Goal: Task Accomplishment & Management: Complete application form

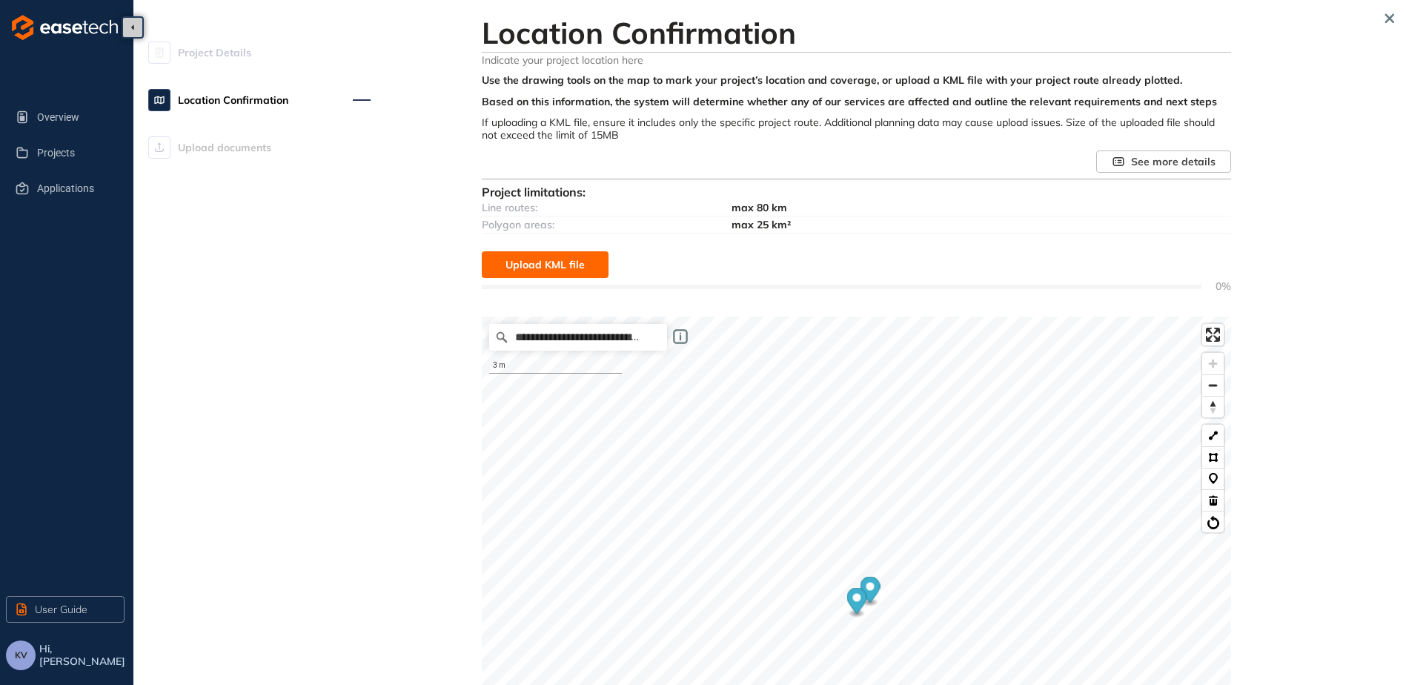
scroll to position [342, 0]
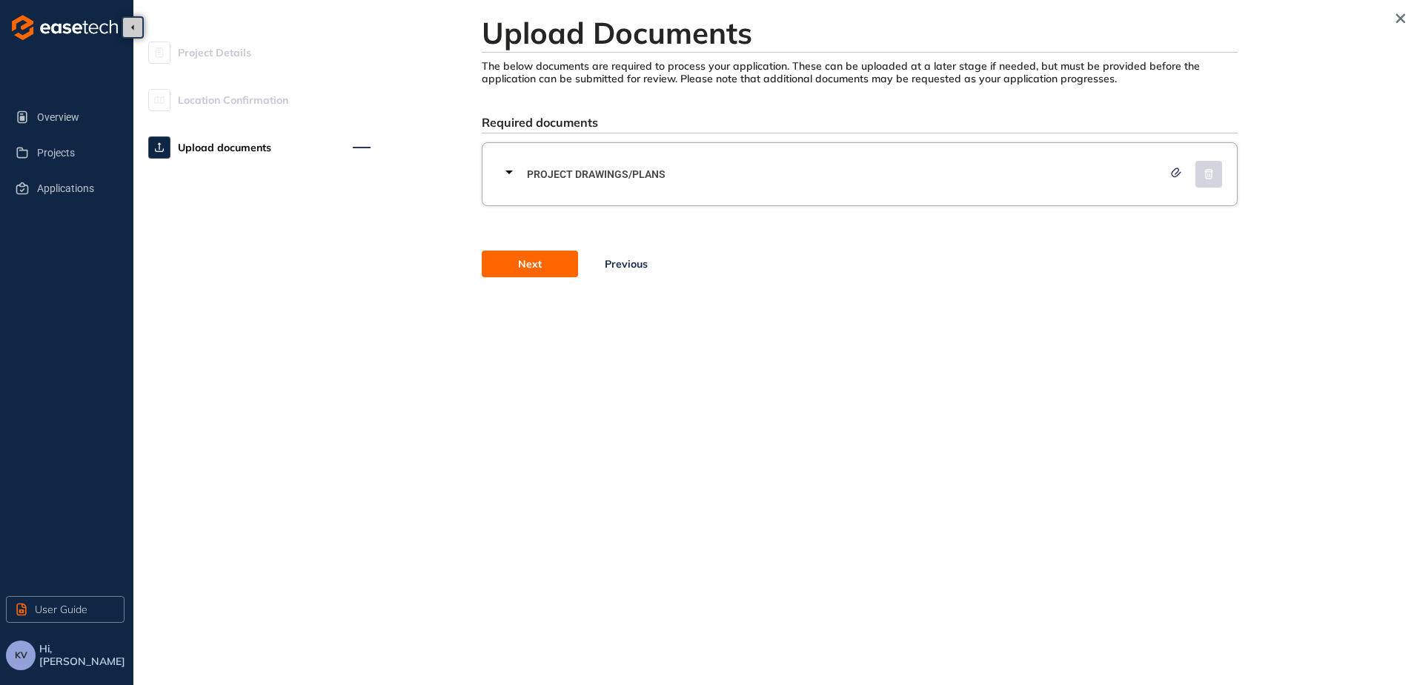
click at [607, 179] on span "Project Drawings/Plans" at bounding box center [845, 174] width 636 height 16
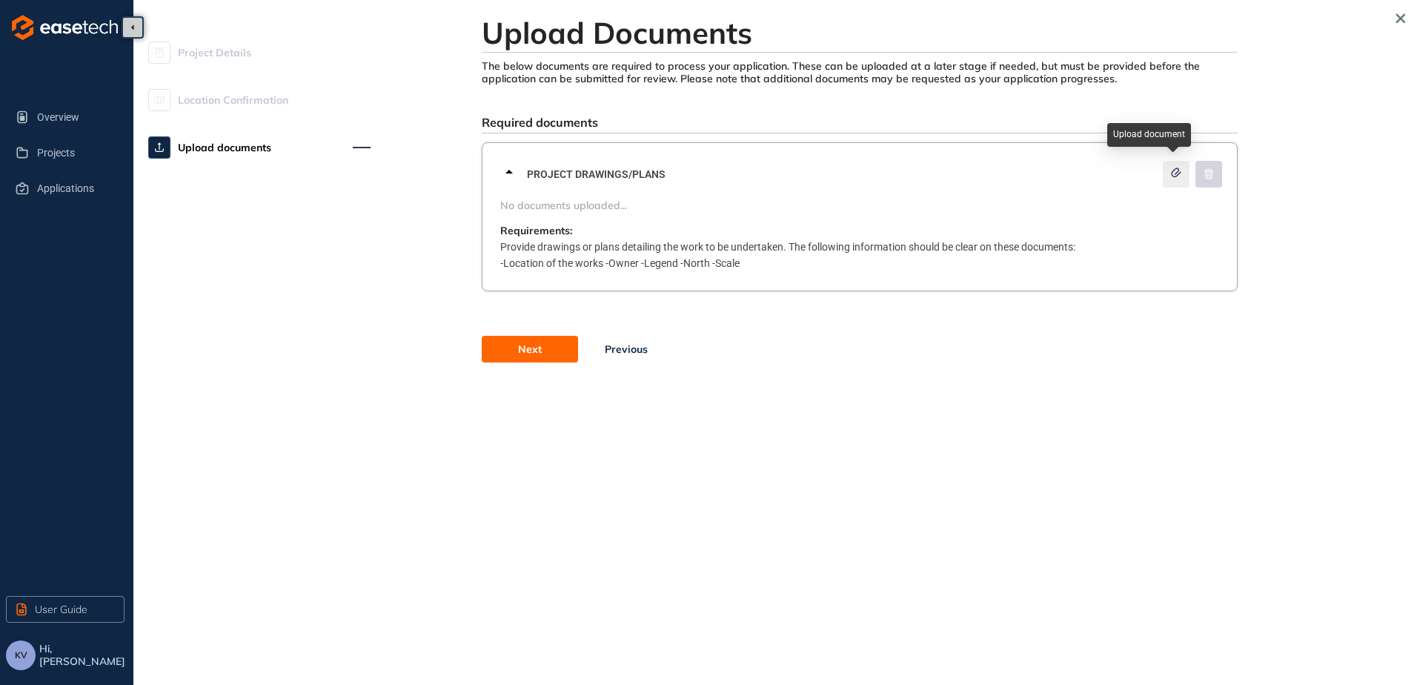
click at [1169, 175] on icon "button" at bounding box center [1176, 172] width 15 height 10
click at [1180, 173] on icon "button" at bounding box center [1176, 172] width 9 height 8
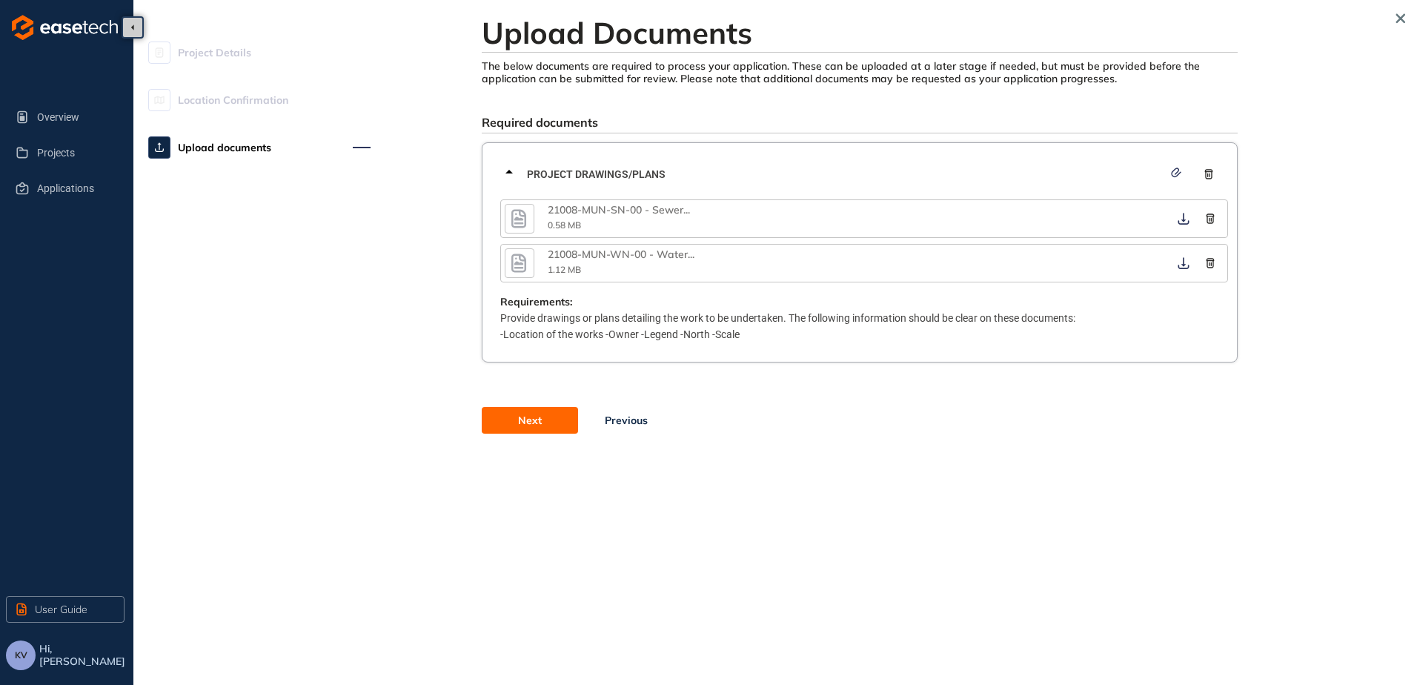
click at [805, 598] on section "Project Details Location Confirmation Upload documents Upload Documents The bel…" at bounding box center [775, 342] width 1284 height 685
click at [536, 422] on span "Next" at bounding box center [530, 420] width 24 height 16
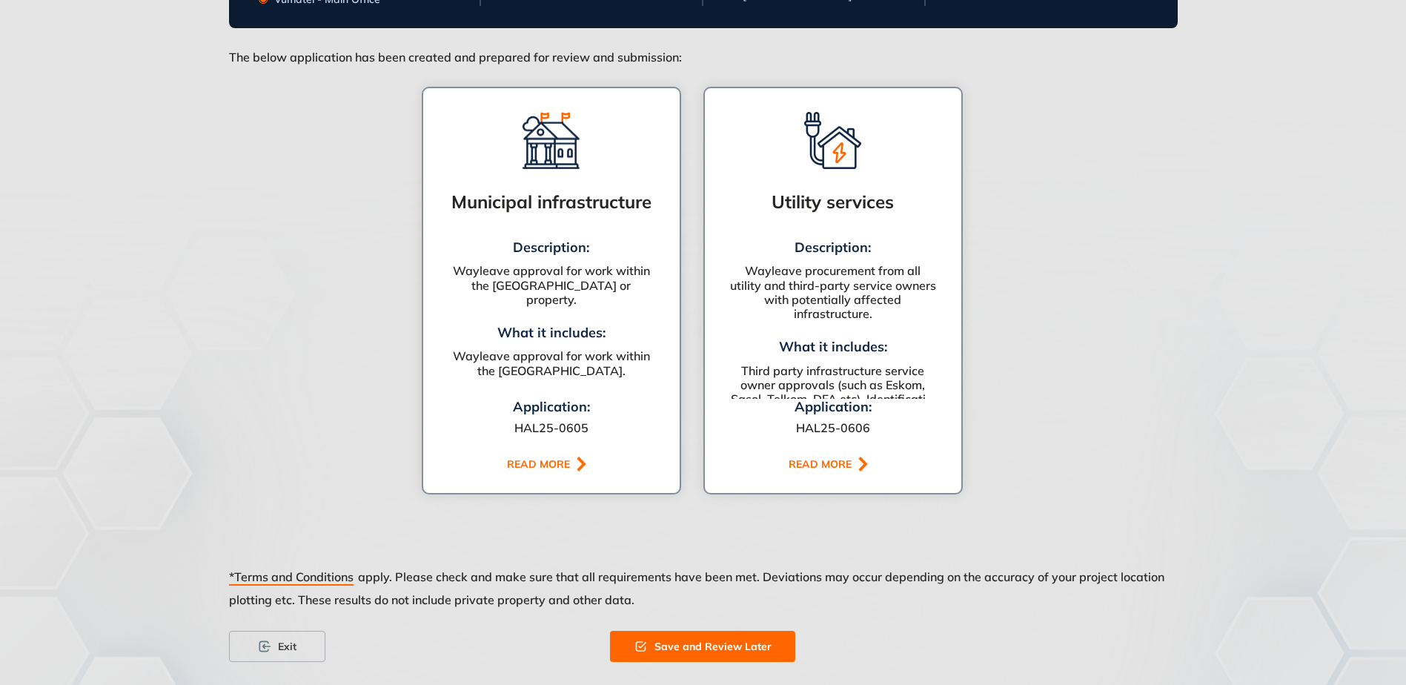
scroll to position [1018, 0]
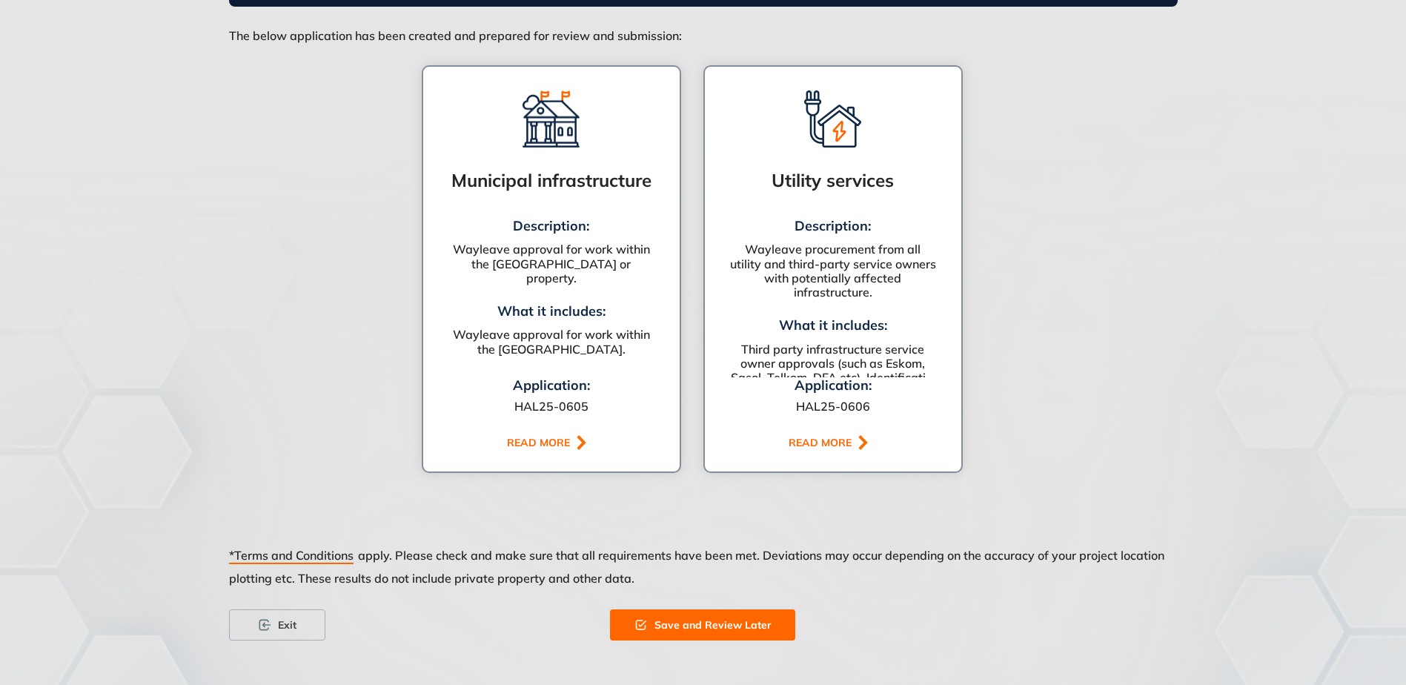
click at [564, 443] on div "READ MORE" at bounding box center [540, 442] width 67 height 13
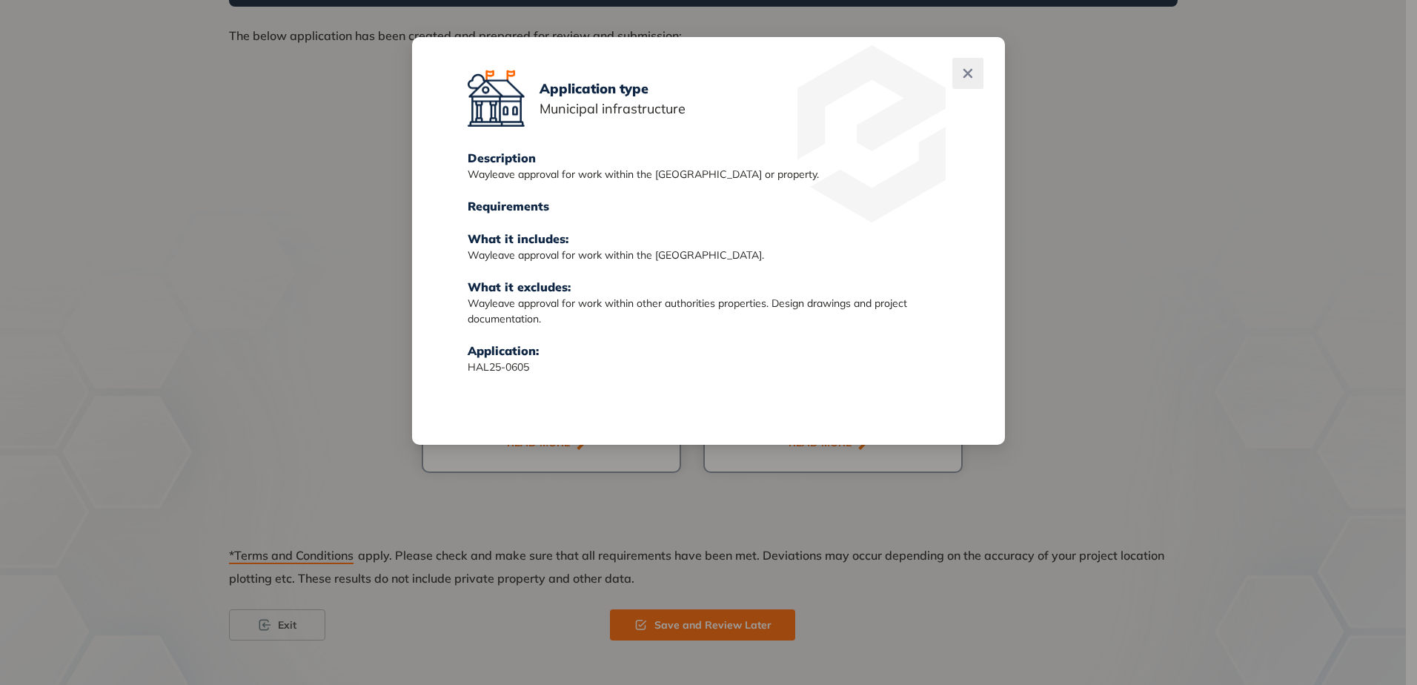
click at [973, 73] on icon "Close" at bounding box center [968, 73] width 10 height 10
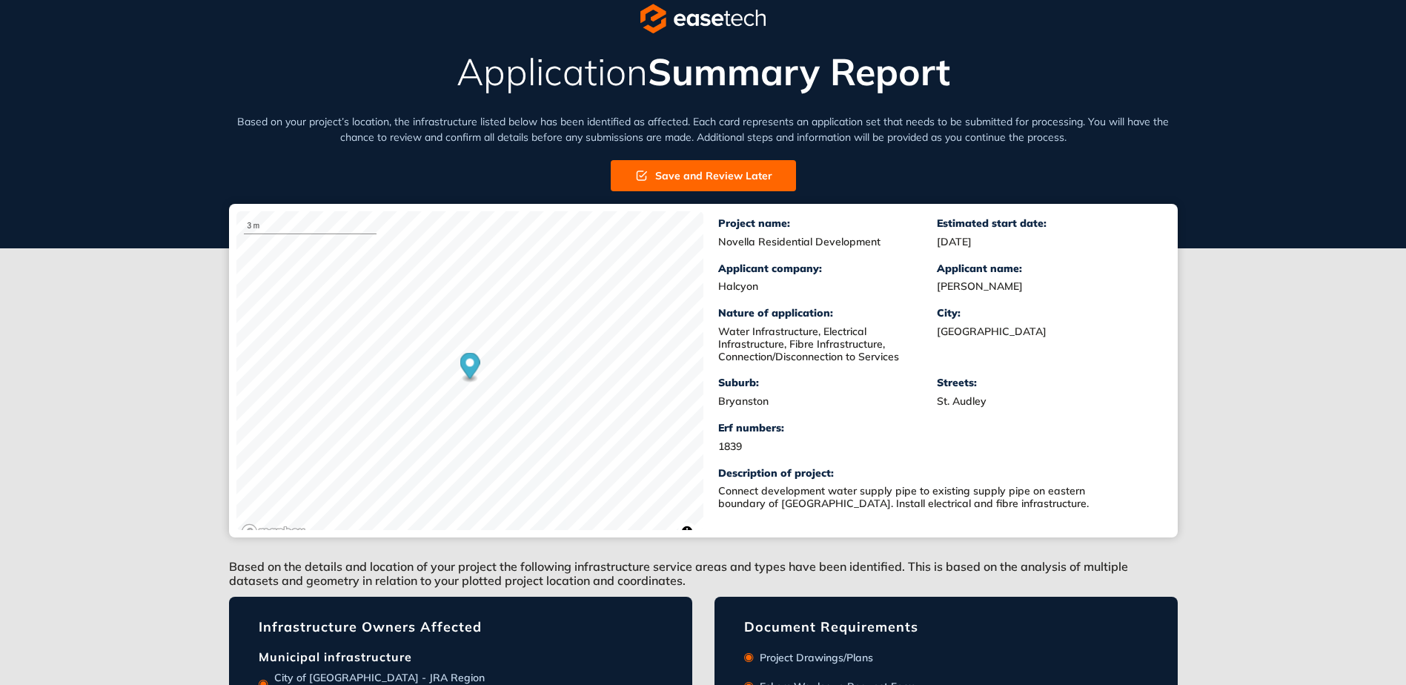
scroll to position [0, 0]
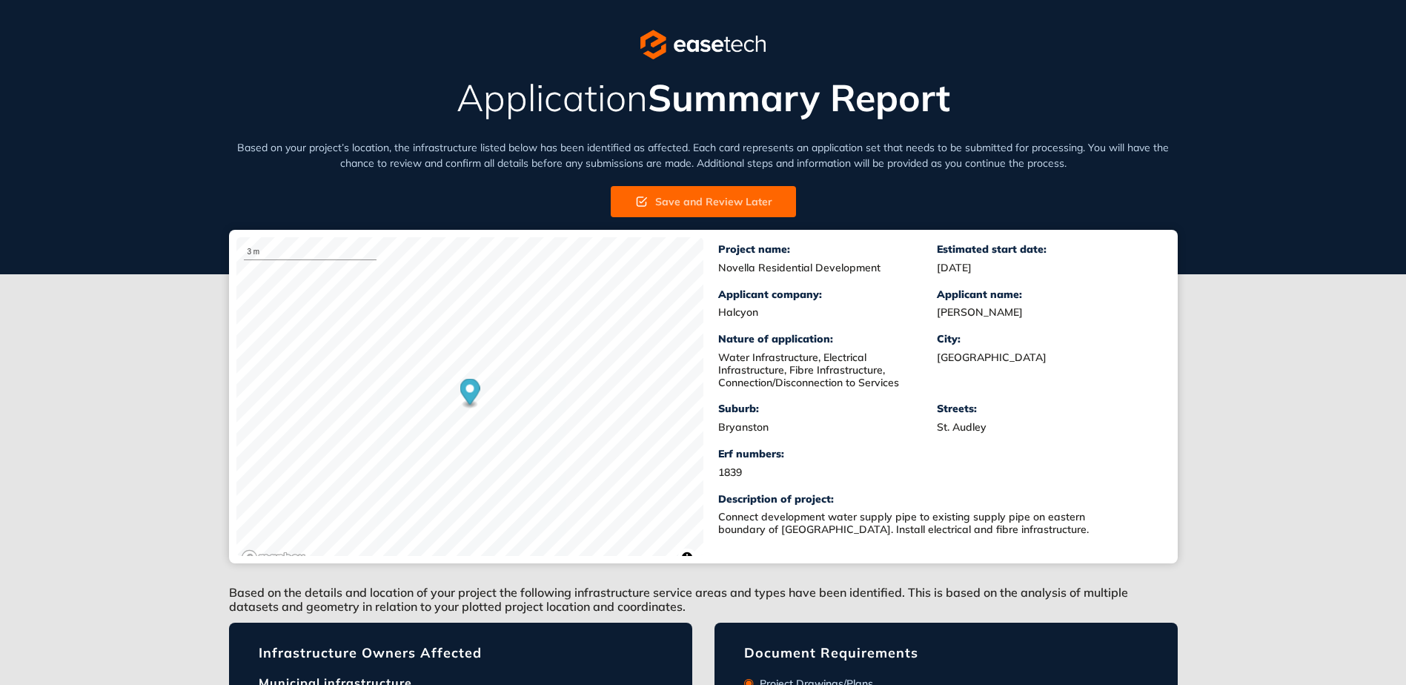
click at [715, 211] on button "Save and Review Later" at bounding box center [703, 201] width 185 height 31
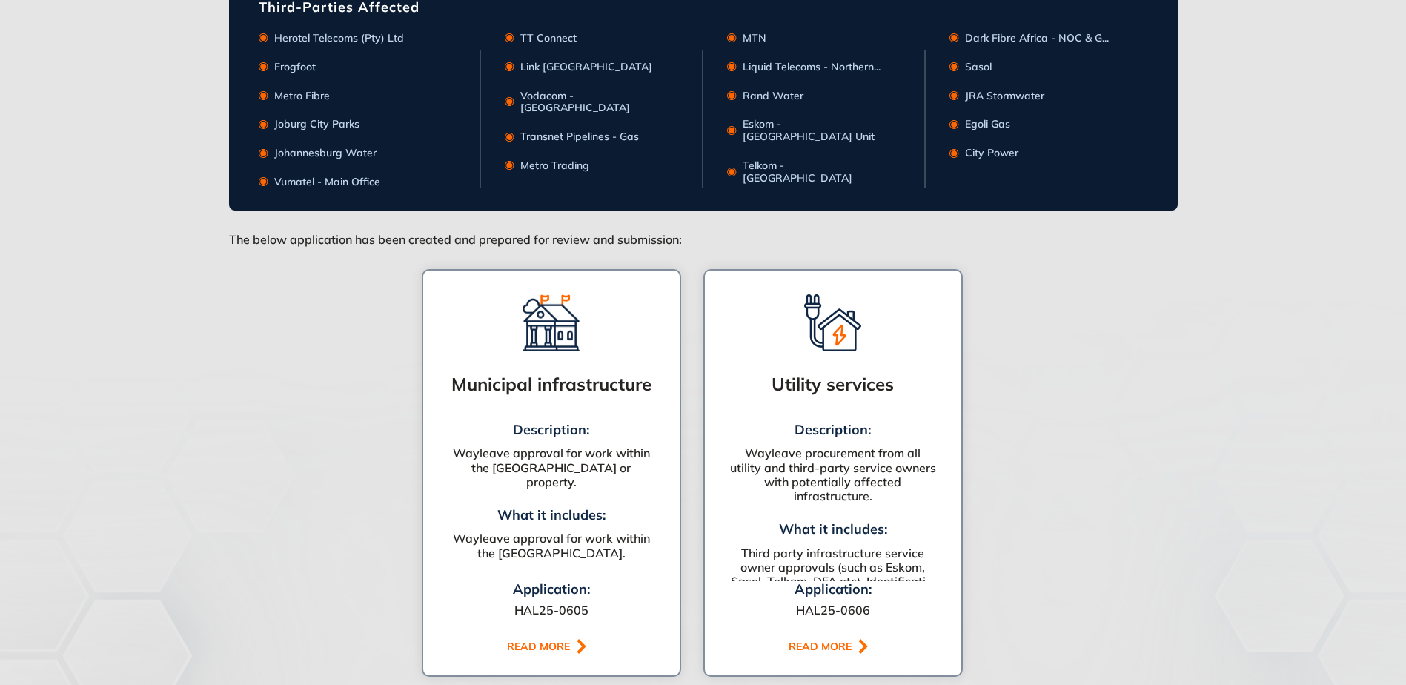
scroll to position [961, 0]
